Goal: Complete application form

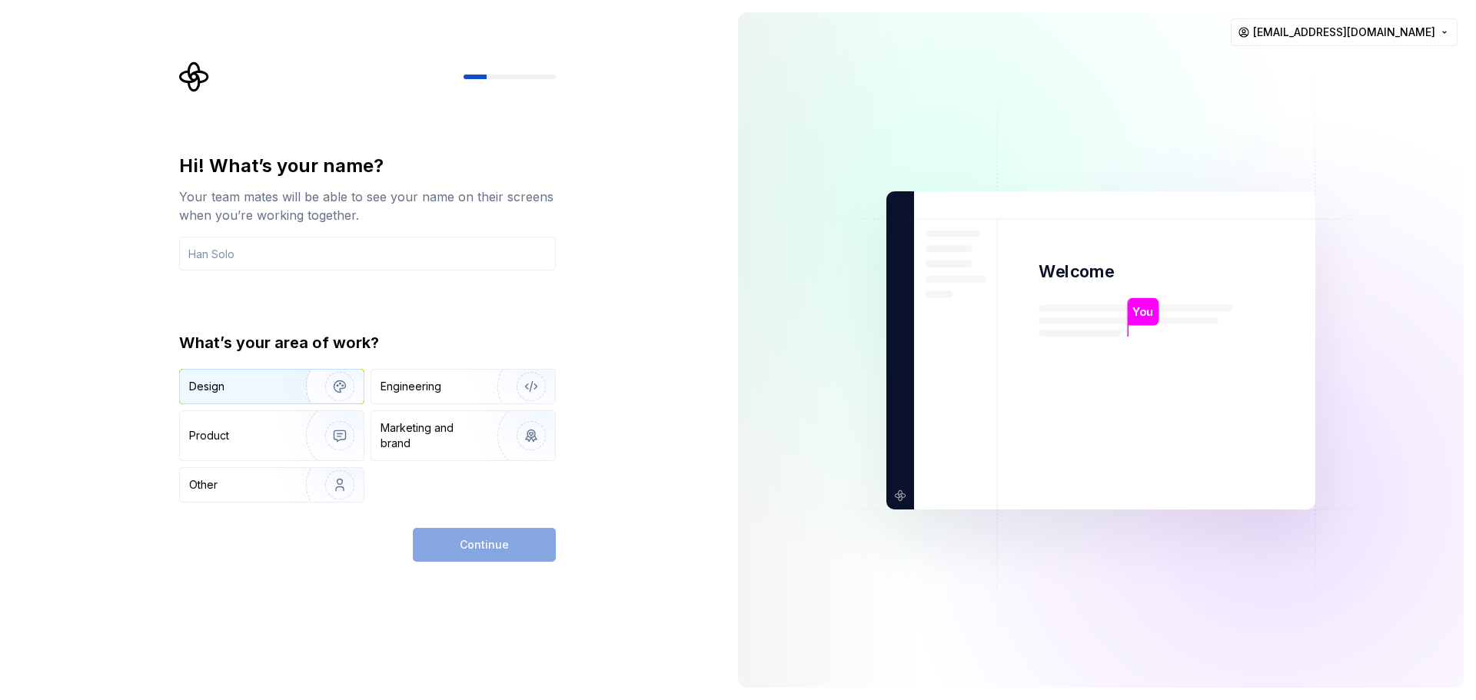
click at [254, 391] on div "Design" at bounding box center [237, 386] width 97 height 15
click at [309, 250] on input "text" at bounding box center [367, 254] width 377 height 34
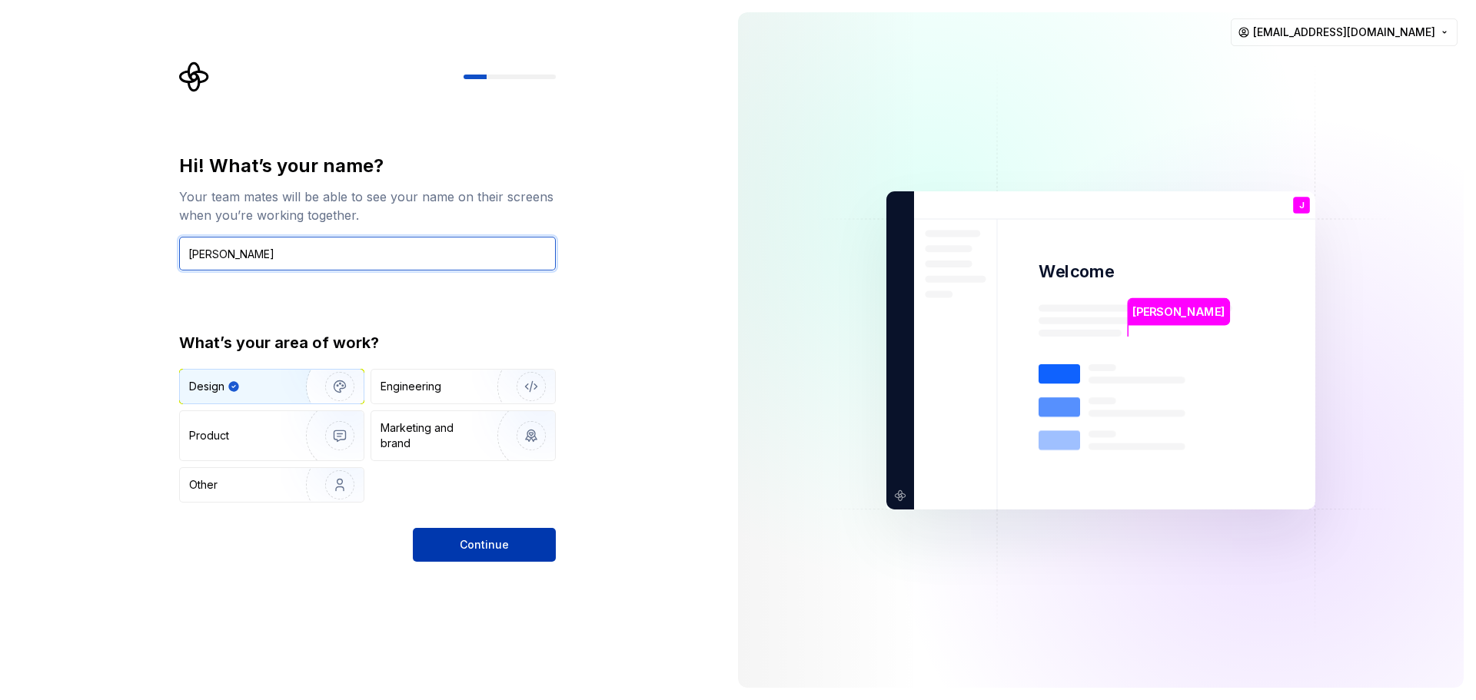
type input "Joaquin"
click at [499, 554] on button "Continue" at bounding box center [484, 545] width 143 height 34
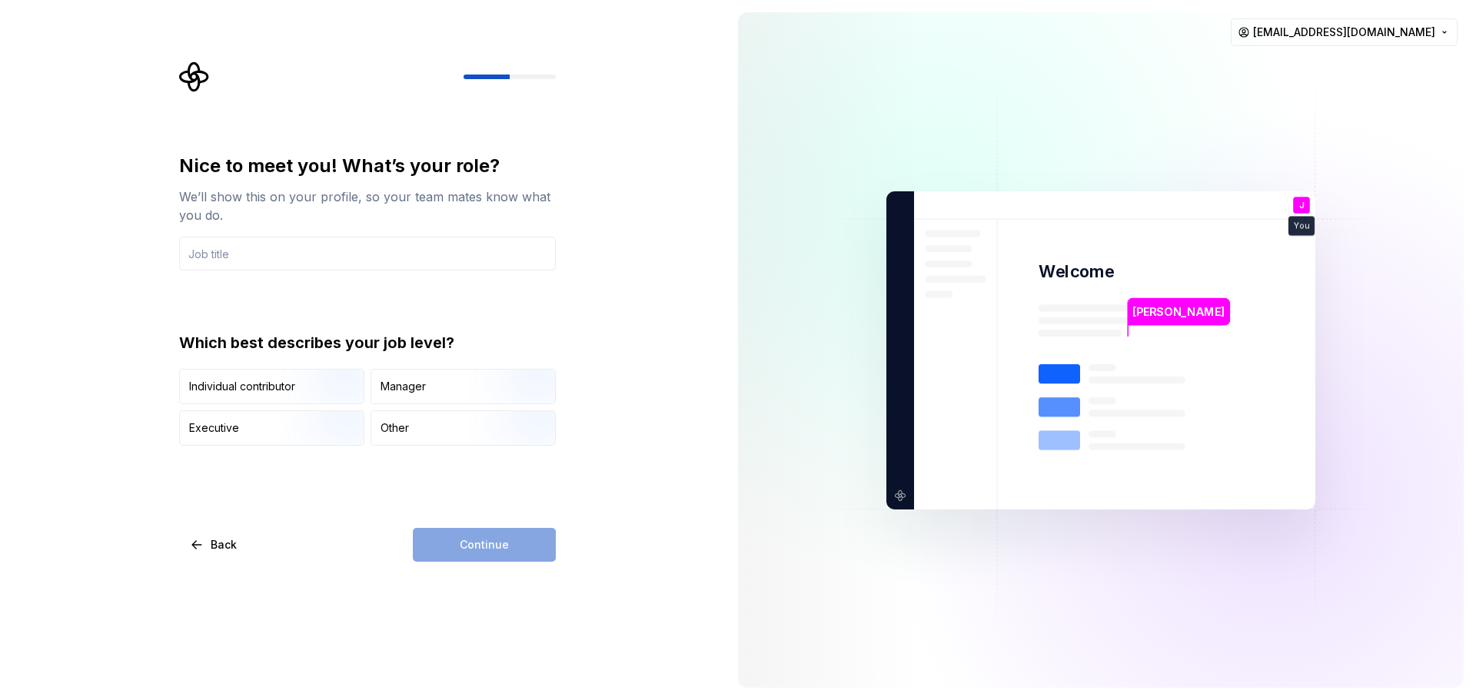
click at [339, 374] on img "button" at bounding box center [327, 405] width 98 height 103
click at [498, 547] on div "Continue" at bounding box center [484, 545] width 143 height 34
click at [308, 261] on input "text" at bounding box center [367, 254] width 377 height 34
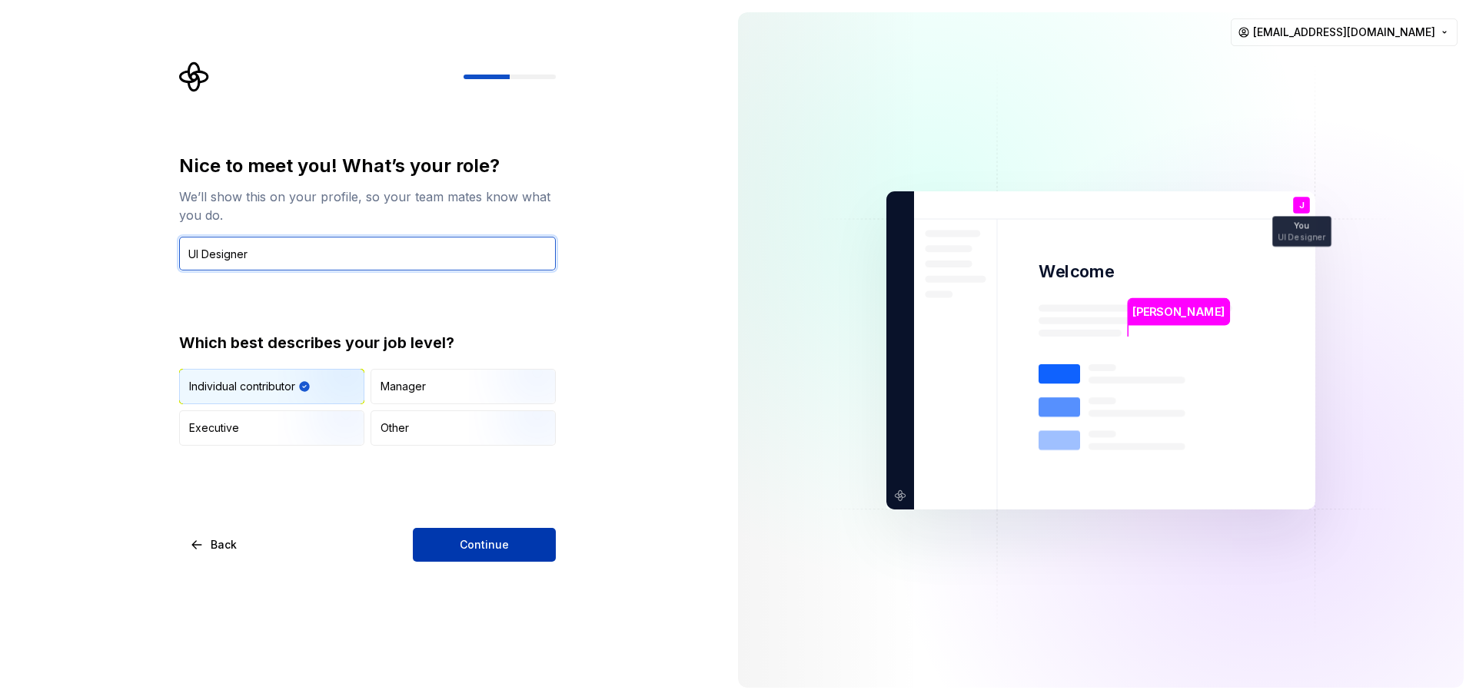
type input "UI Designer"
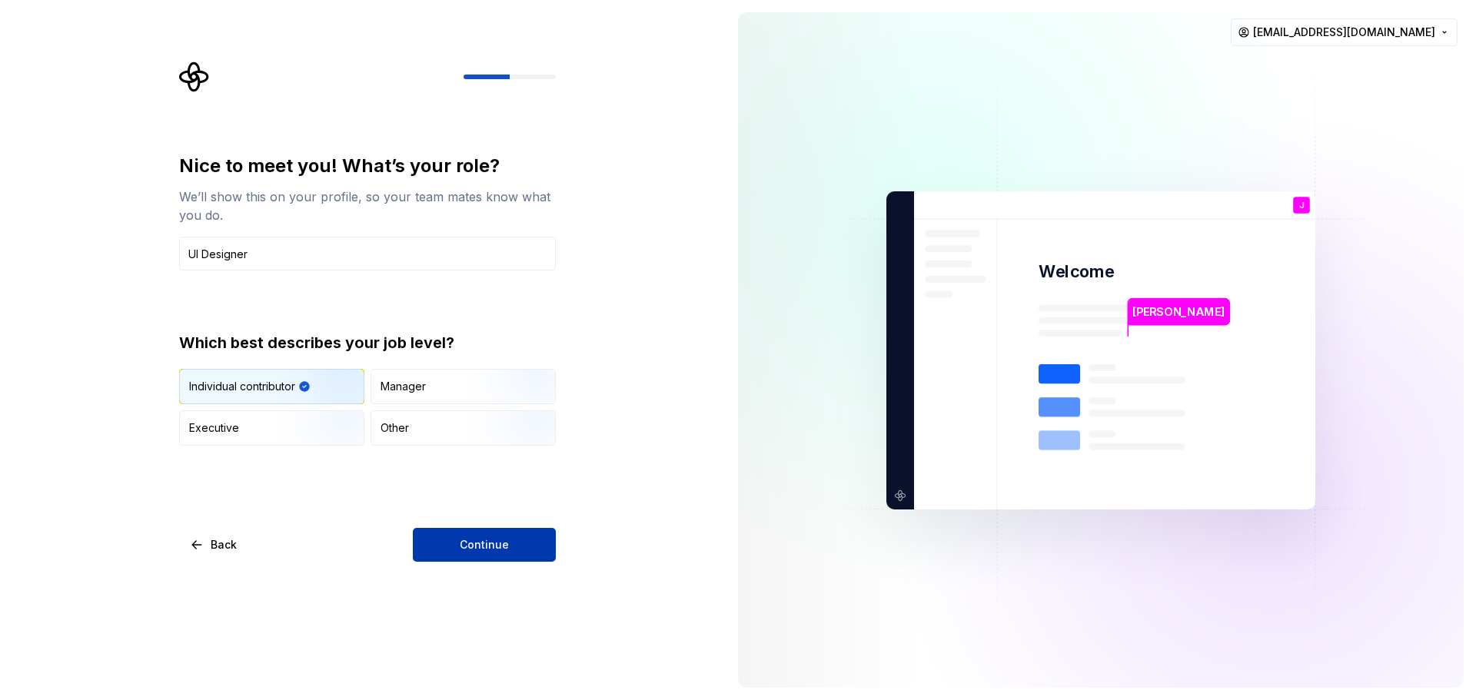
click at [487, 533] on button "Continue" at bounding box center [484, 545] width 143 height 34
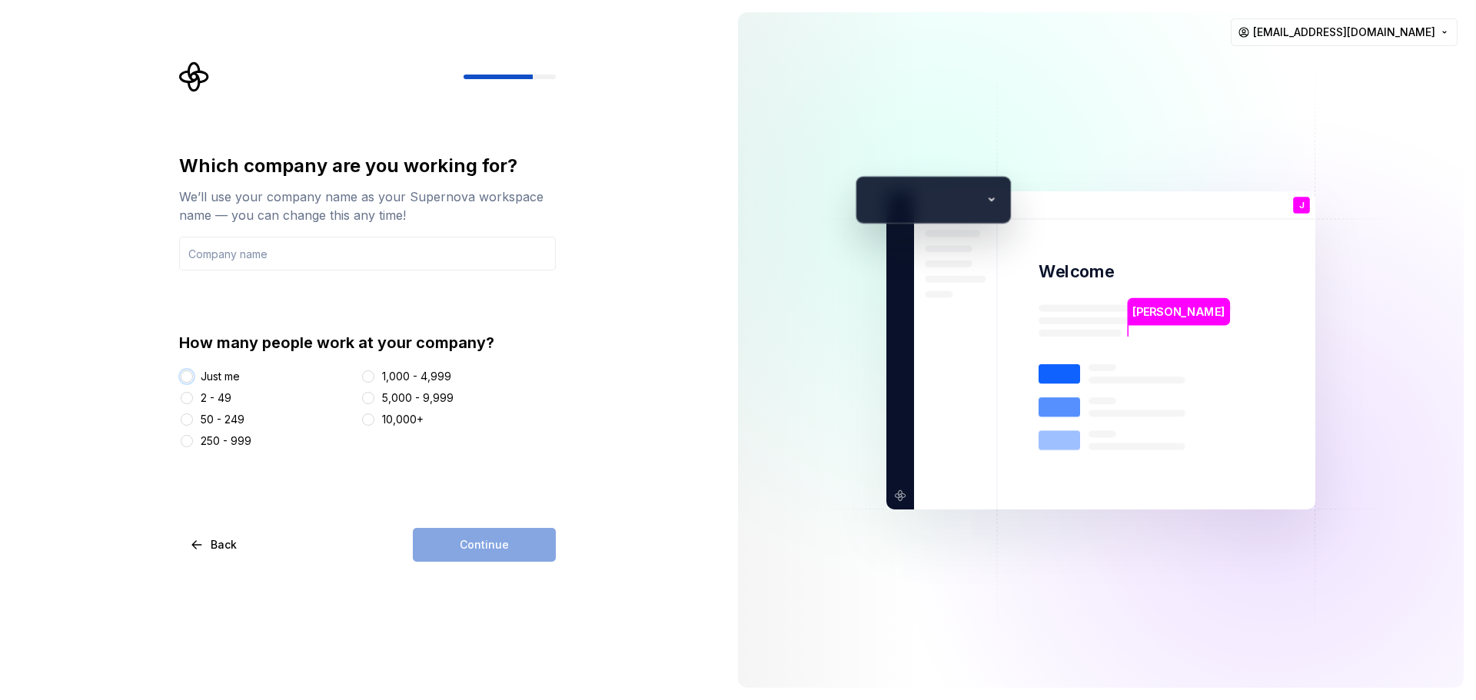
click at [188, 373] on button "Just me" at bounding box center [187, 377] width 12 height 12
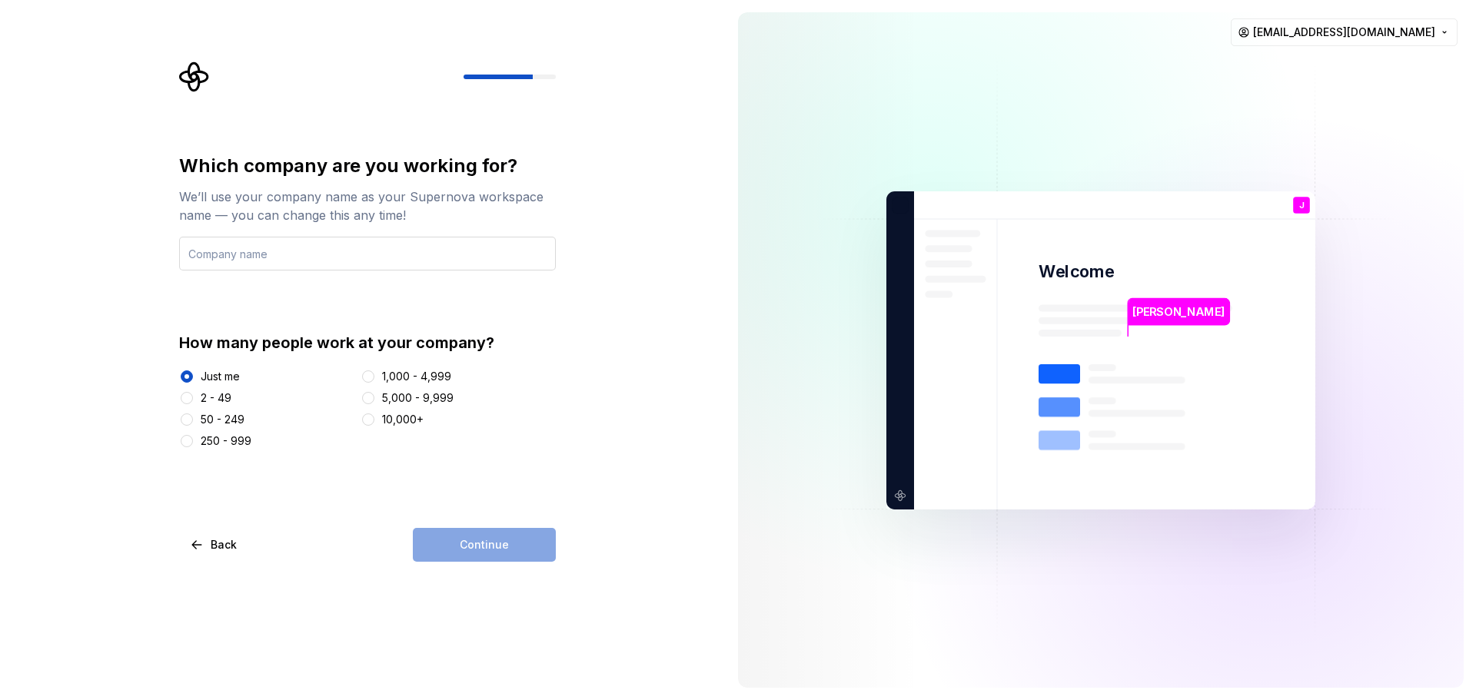
click at [238, 255] on input "text" at bounding box center [367, 254] width 377 height 34
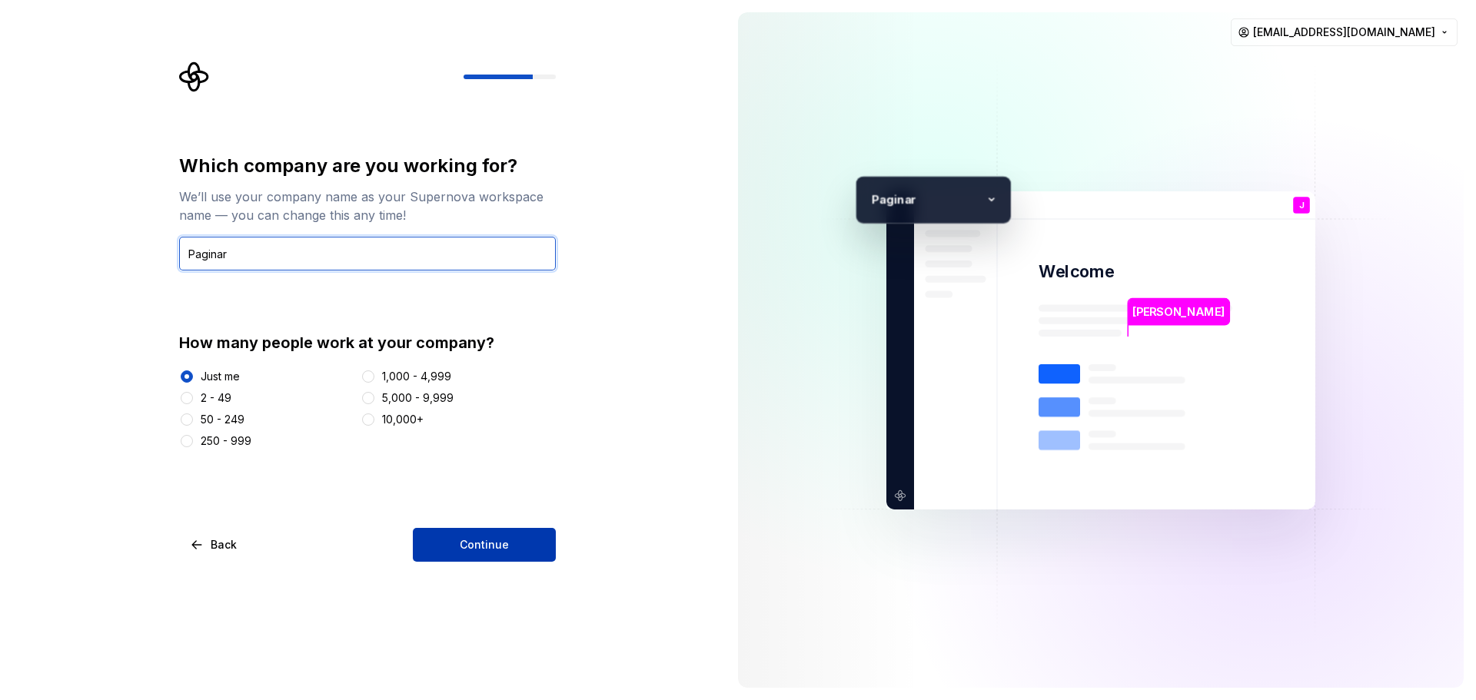
type input "Paginar"
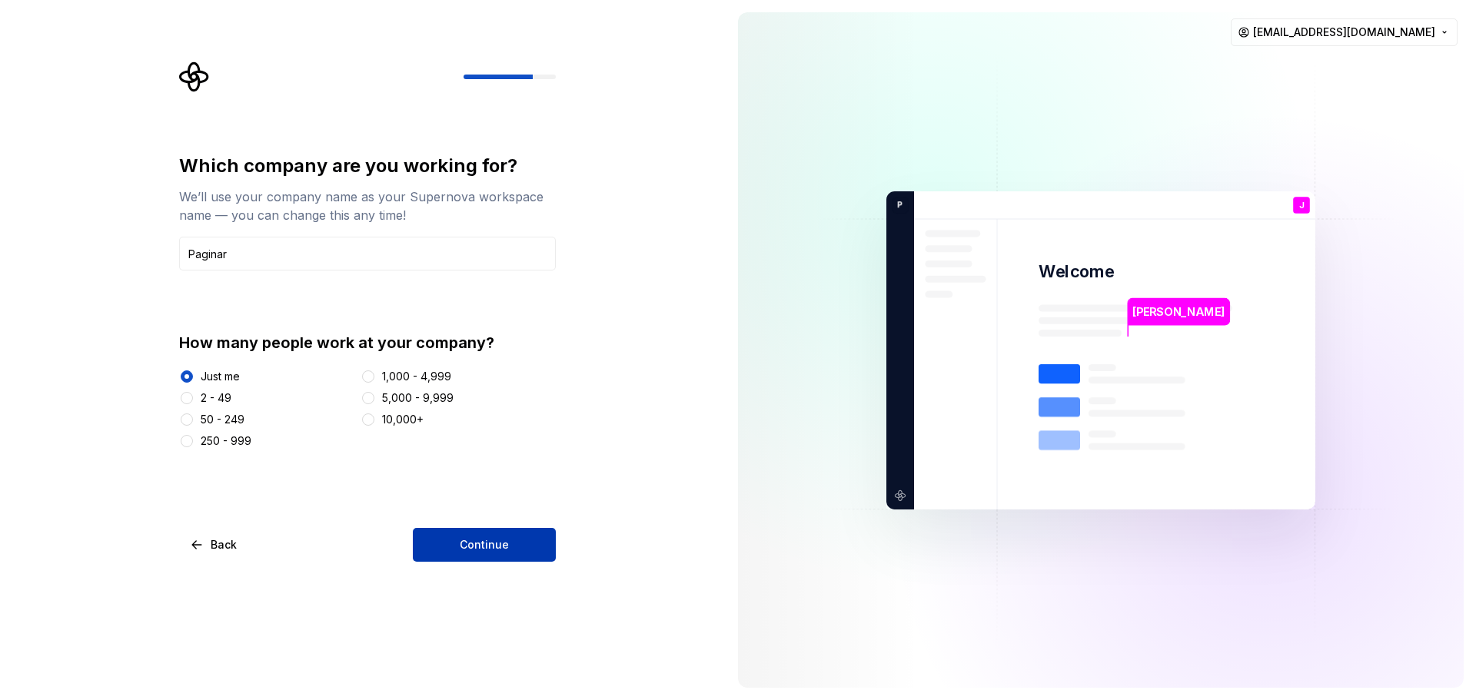
click at [471, 542] on span "Continue" at bounding box center [484, 544] width 49 height 15
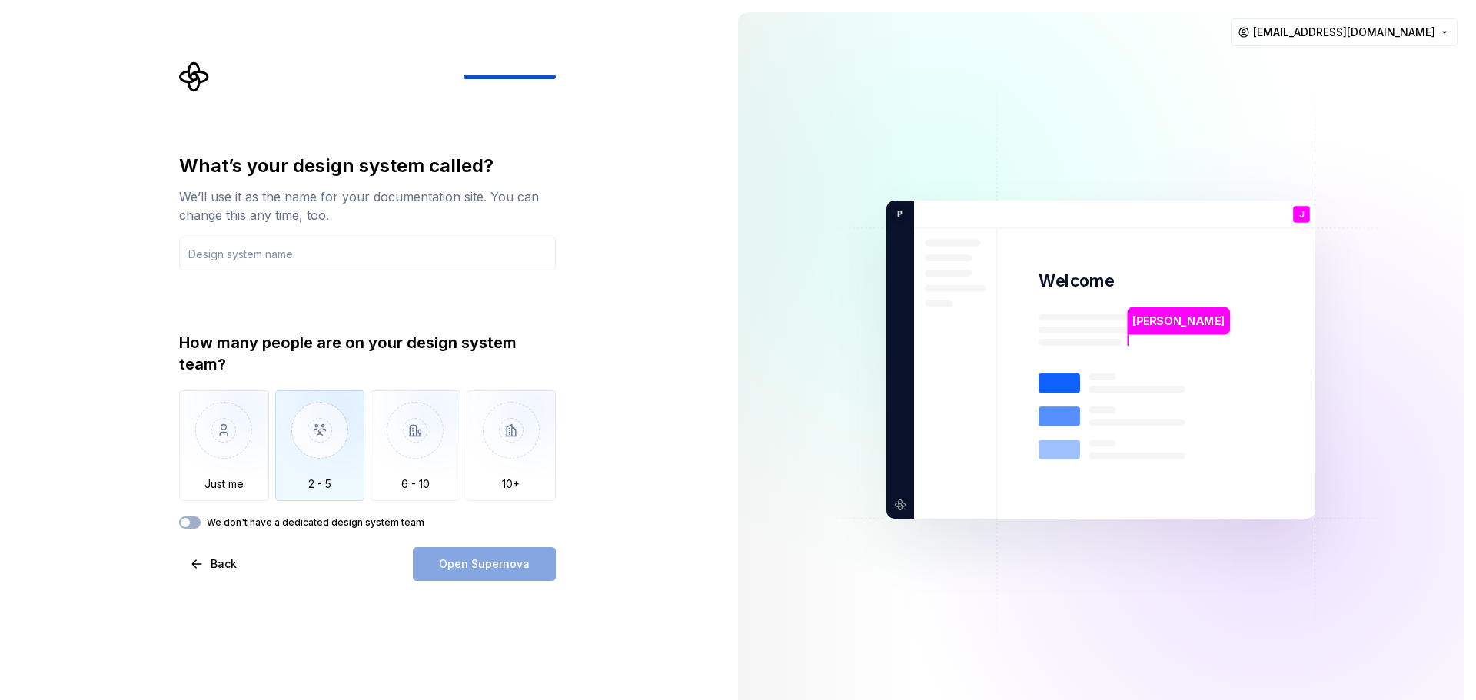
click at [309, 443] on img "button" at bounding box center [320, 442] width 90 height 103
click at [200, 527] on div "We don't have a dedicated design system team" at bounding box center [367, 523] width 377 height 12
click at [188, 525] on span "button" at bounding box center [185, 522] width 9 height 9
click at [192, 523] on span "button" at bounding box center [194, 522] width 9 height 9
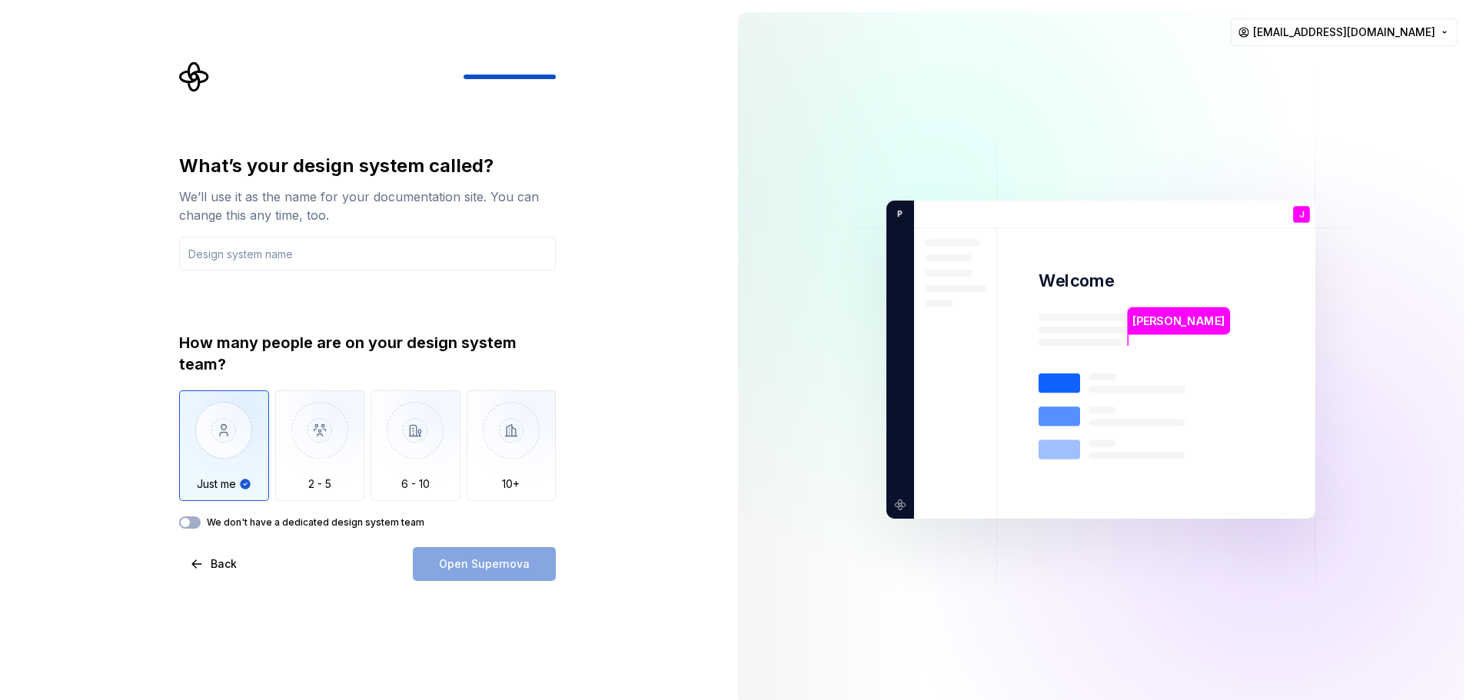
click at [264, 274] on div "What’s your design system called? We’ll use it as the name for your documentati…" at bounding box center [367, 341] width 377 height 375
click at [264, 262] on input "text" at bounding box center [367, 254] width 377 height 34
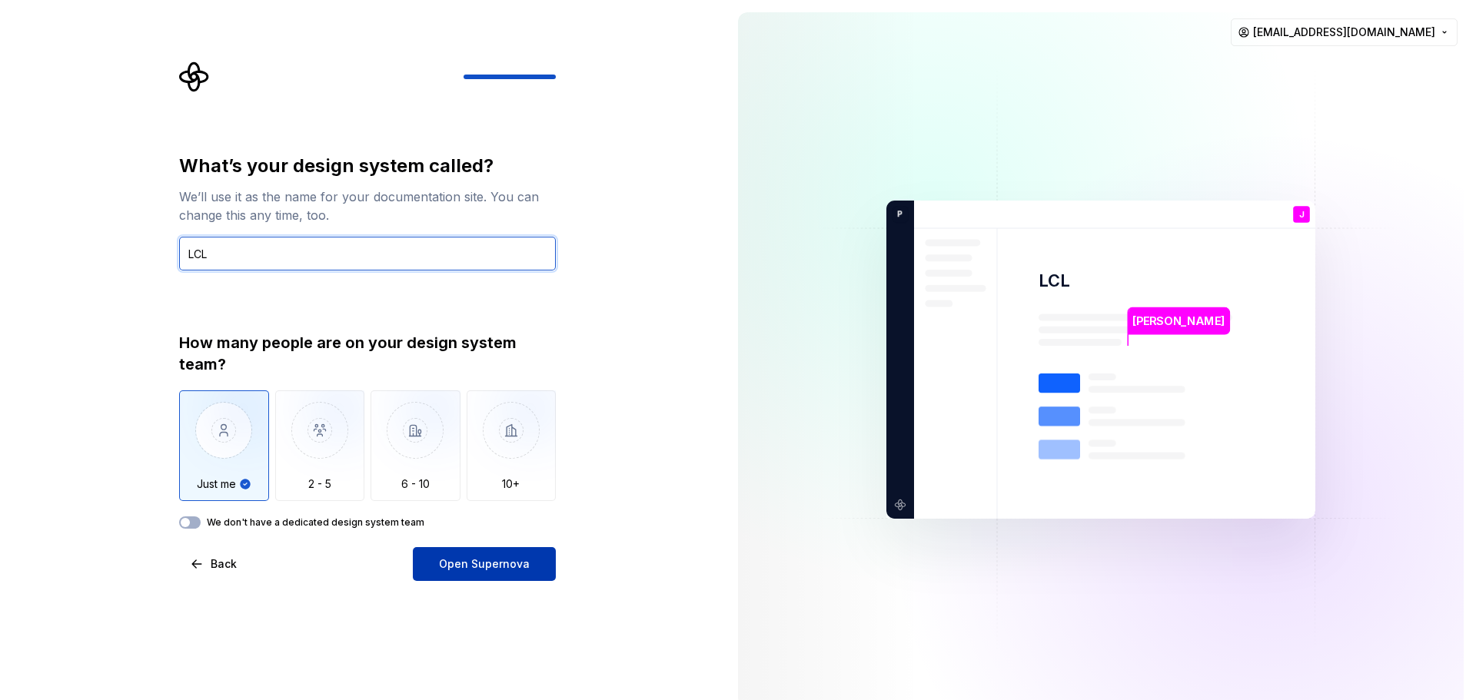
type input "LCL"
click at [451, 559] on span "Open Supernova" at bounding box center [484, 564] width 91 height 15
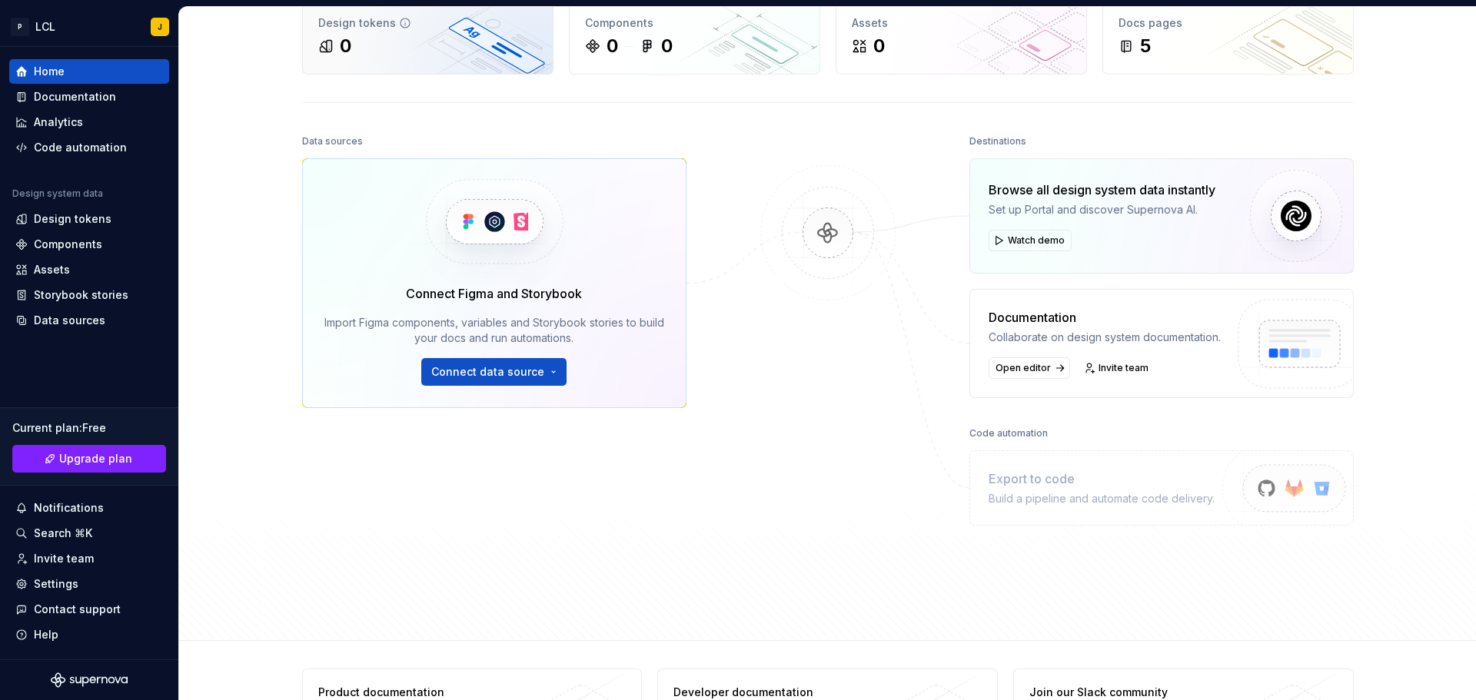
scroll to position [159, 0]
